Goal: Task Accomplishment & Management: Manage account settings

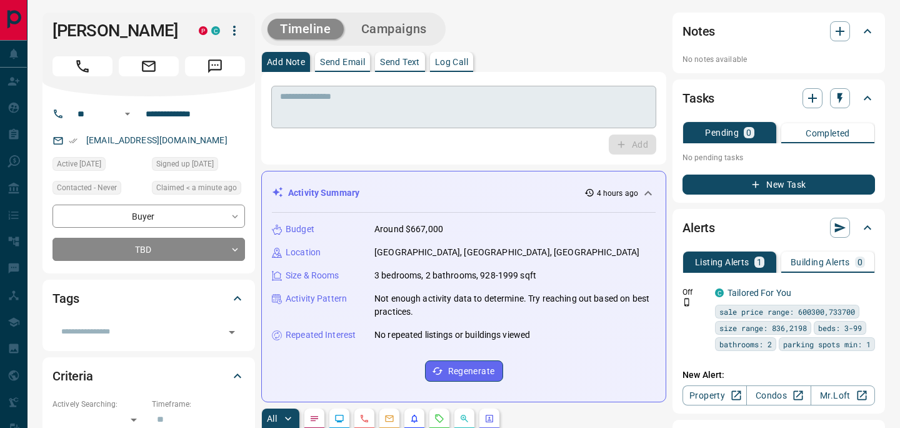
click at [303, 103] on textarea at bounding box center [464, 107] width 368 height 32
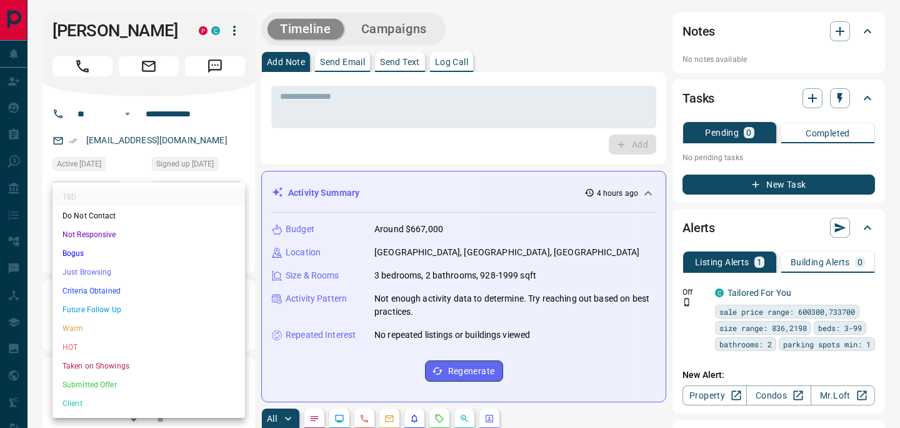
click at [113, 308] on li "Future Follow Up" at bounding box center [149, 309] width 193 height 19
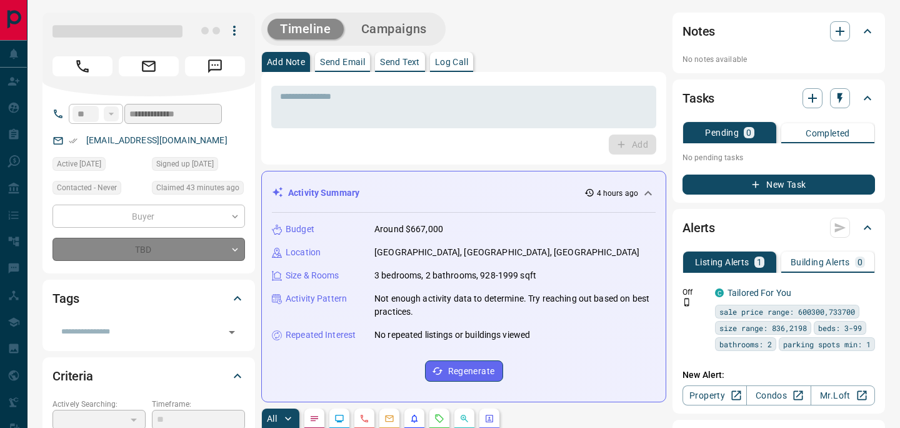
type input "*"
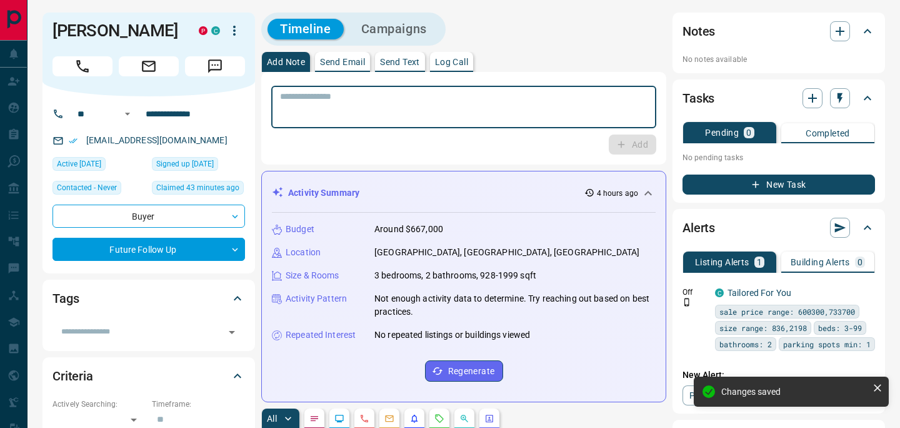
click at [321, 99] on textarea at bounding box center [464, 107] width 368 height 32
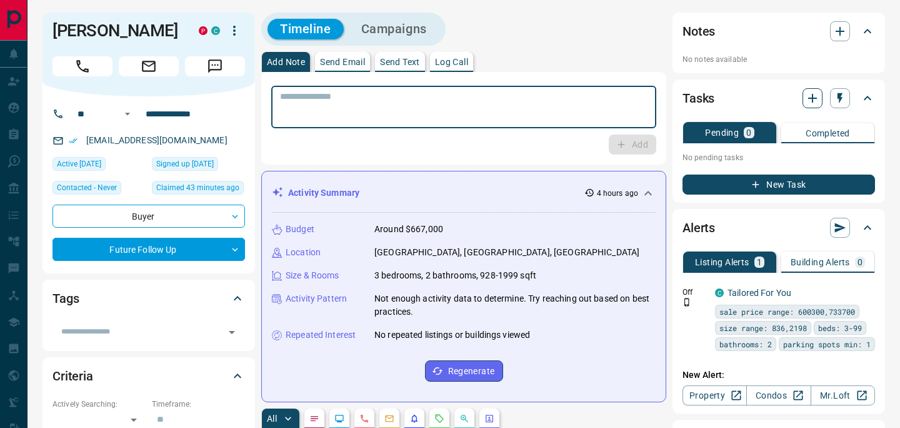
click at [810, 96] on icon "button" at bounding box center [812, 98] width 15 height 15
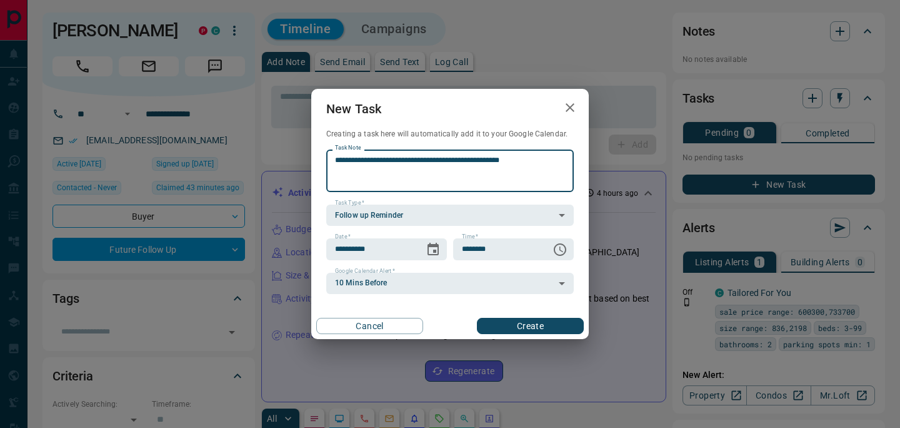
type textarea "**********"
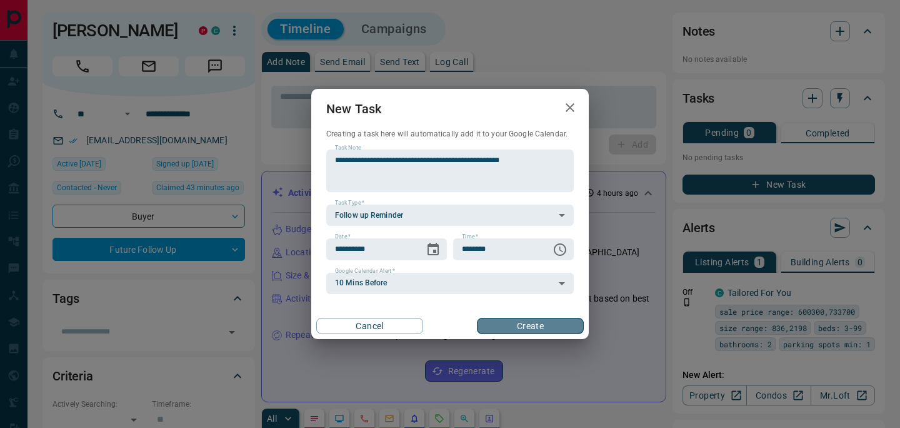
click at [510, 320] on button "Create" at bounding box center [530, 326] width 107 height 16
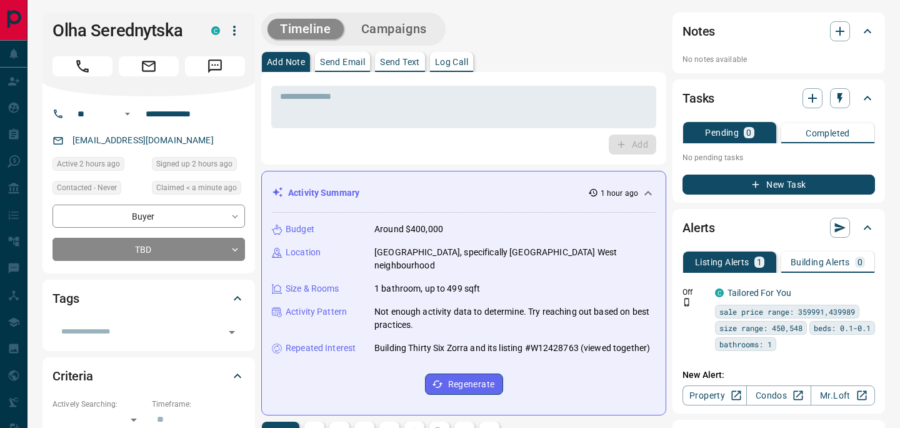
click at [362, 156] on div "* ​ Add" at bounding box center [463, 118] width 405 height 93
drag, startPoint x: 93, startPoint y: 30, endPoint x: 178, endPoint y: 41, distance: 85.7
click at [178, 41] on div "Olha Serednytska C" at bounding box center [149, 30] width 193 height 21
copy h1 "Serednytska"
click at [807, 96] on icon "button" at bounding box center [812, 98] width 15 height 15
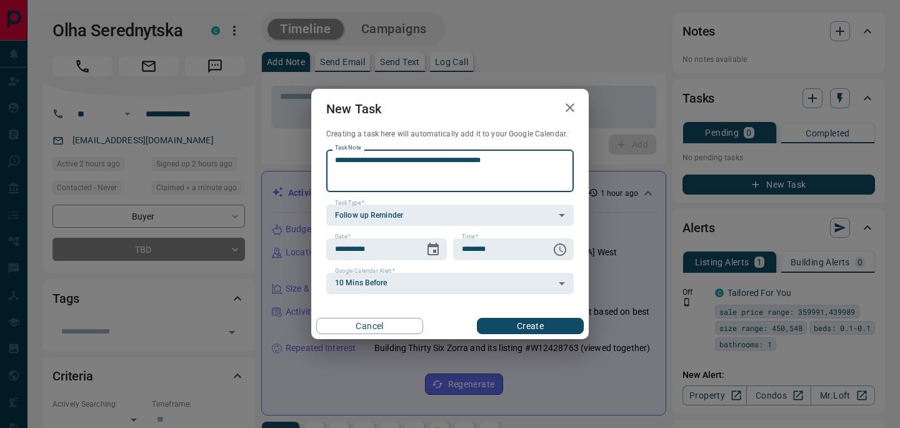
type textarea "**********"
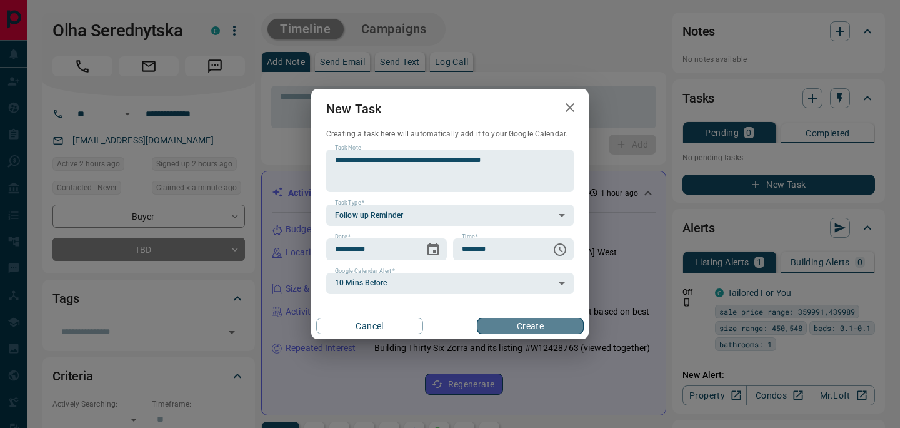
click at [514, 324] on button "Create" at bounding box center [530, 326] width 107 height 16
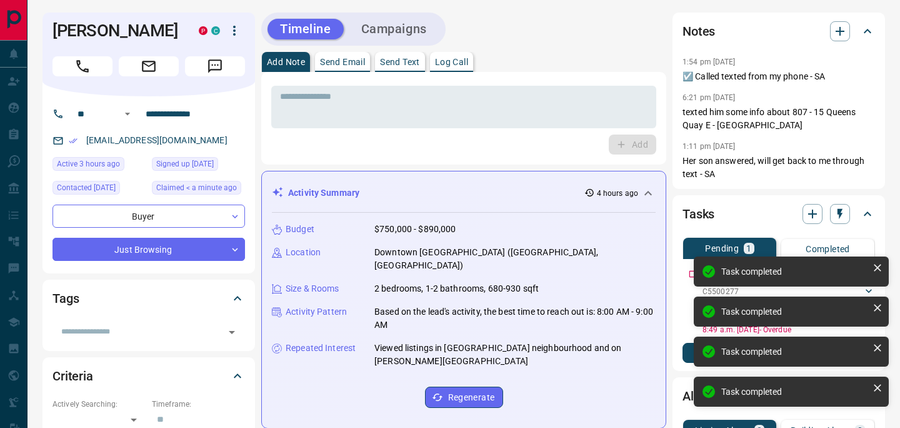
click at [874, 266] on icon at bounding box center [878, 267] width 13 height 13
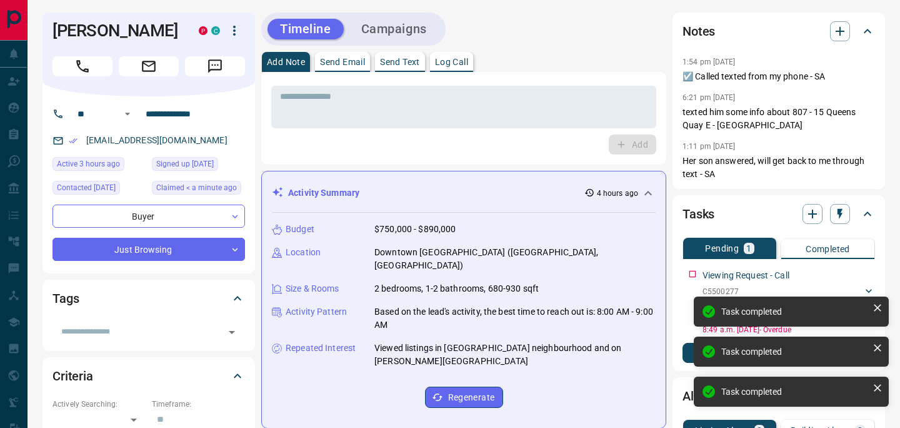
click at [879, 307] on icon at bounding box center [878, 307] width 13 height 13
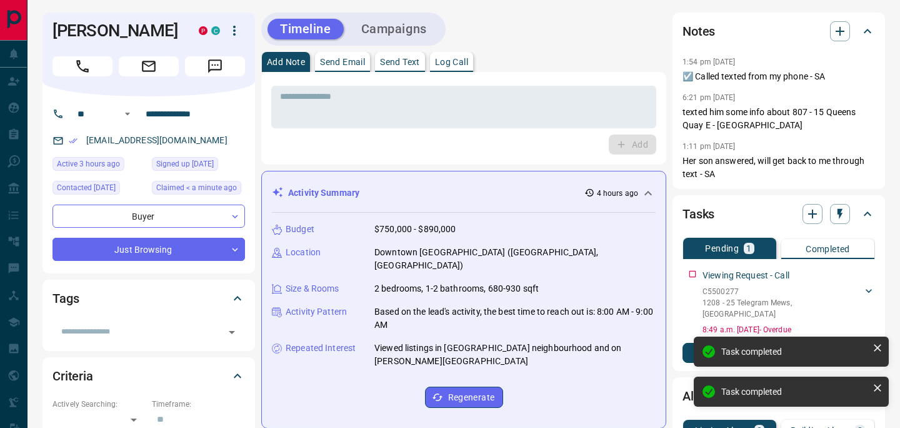
click at [880, 353] on icon at bounding box center [878, 347] width 13 height 13
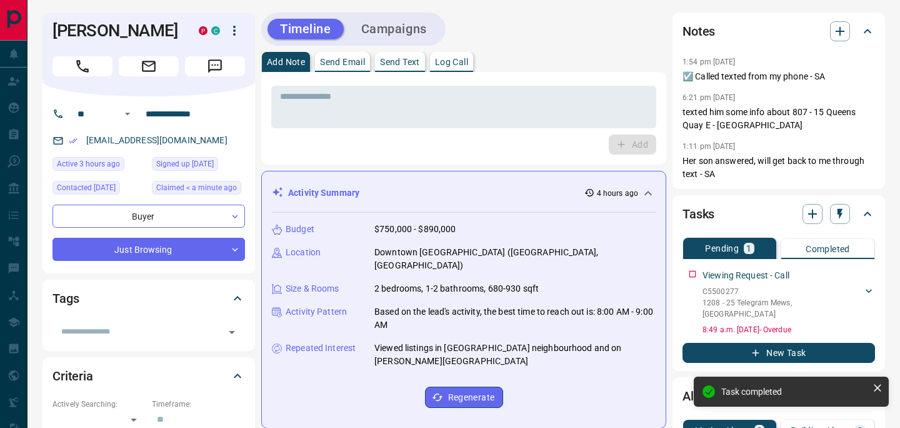
click at [880, 388] on icon at bounding box center [878, 387] width 13 height 13
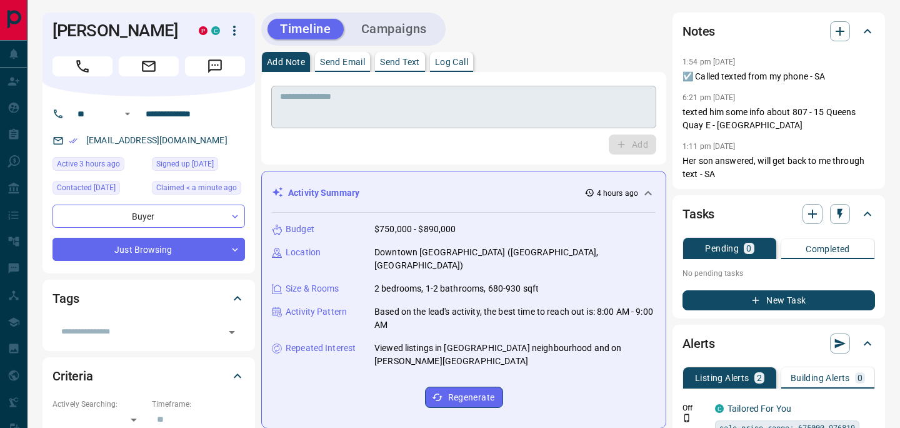
click at [412, 89] on div "* ​" at bounding box center [463, 107] width 385 height 43
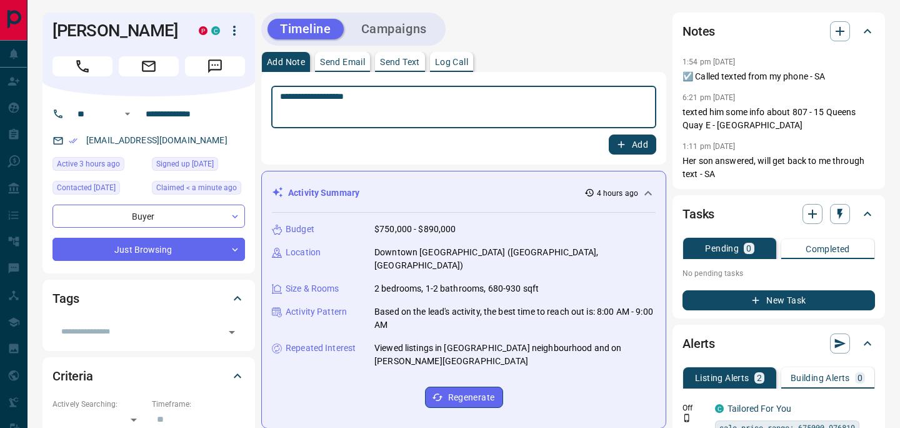
type textarea "**********"
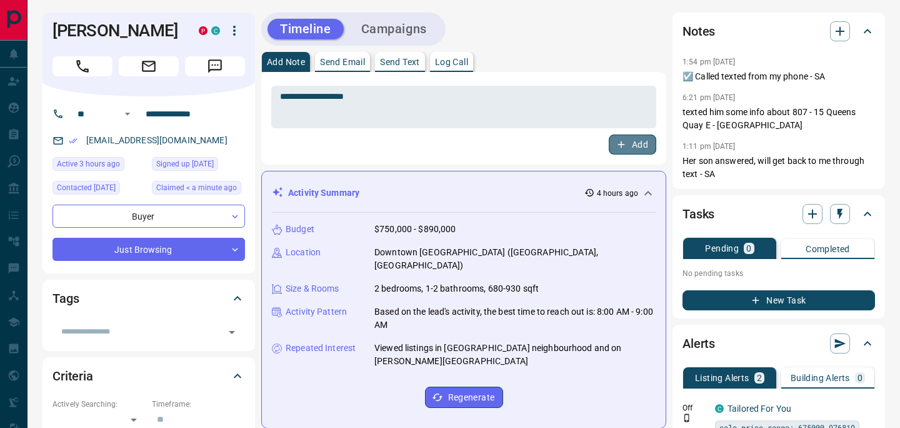
click at [625, 148] on icon "button" at bounding box center [621, 144] width 11 height 11
click at [815, 211] on icon "button" at bounding box center [812, 213] width 15 height 15
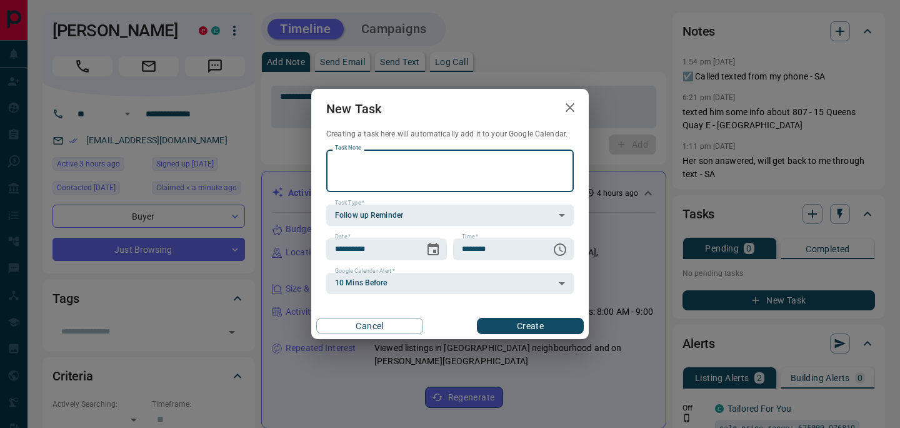
click at [363, 168] on textarea "Task Note" at bounding box center [450, 171] width 230 height 32
type textarea "*****"
click at [536, 310] on div "**********" at bounding box center [450, 214] width 278 height 250
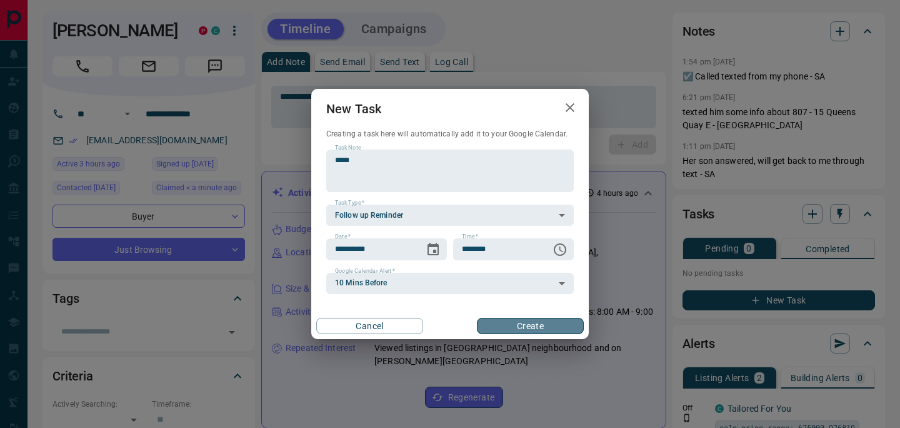
click at [535, 321] on button "Create" at bounding box center [530, 326] width 107 height 16
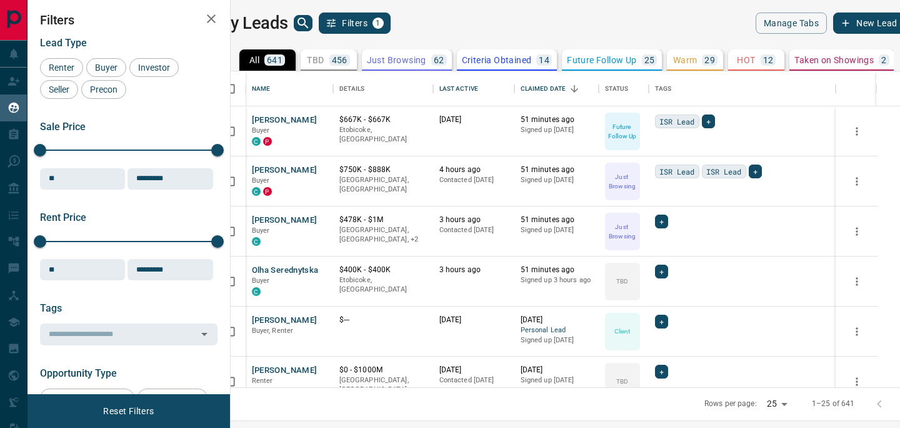
scroll to position [316, 664]
